Goal: Task Accomplishment & Management: Manage account settings

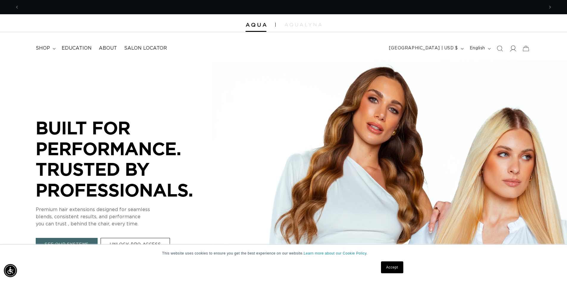
click at [513, 50] on icon at bounding box center [513, 49] width 6 height 6
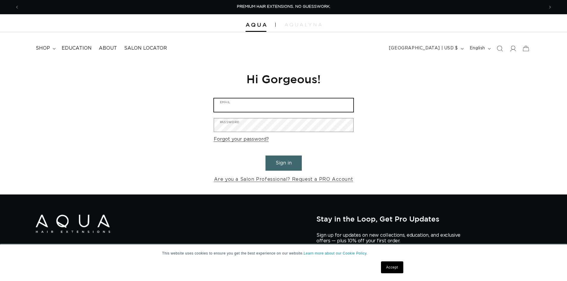
click at [281, 107] on input "Email" at bounding box center [283, 104] width 139 height 13
type input "danakalivingston"
